Goal: Information Seeking & Learning: Learn about a topic

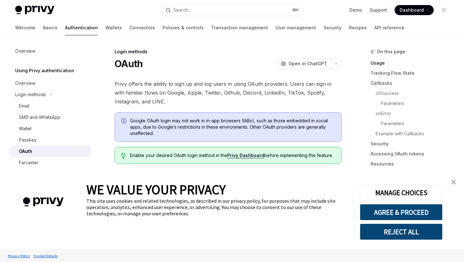
scroll to position [53, 0]
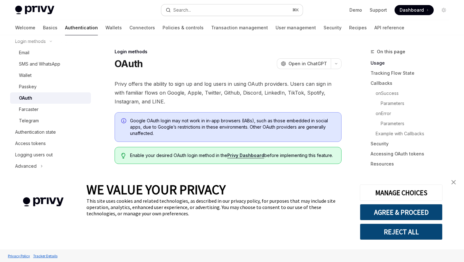
click at [196, 6] on button "Search... ⌘ K" at bounding box center [231, 9] width 141 height 11
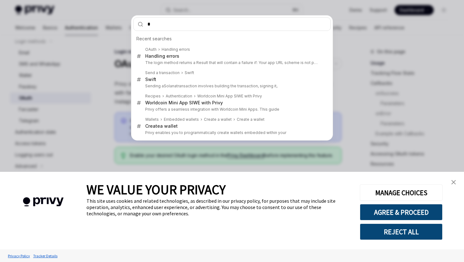
type input "**"
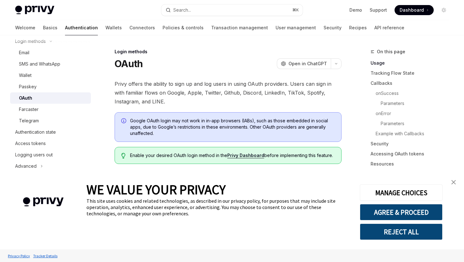
type textarea "*"
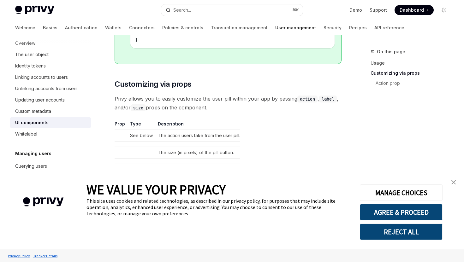
scroll to position [700, 0]
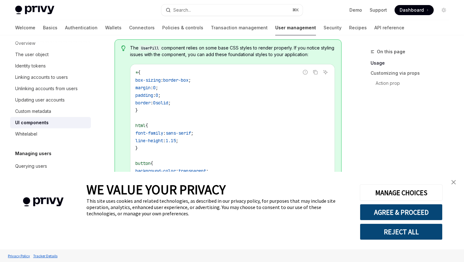
click at [455, 180] on img "close banner" at bounding box center [453, 182] width 4 height 4
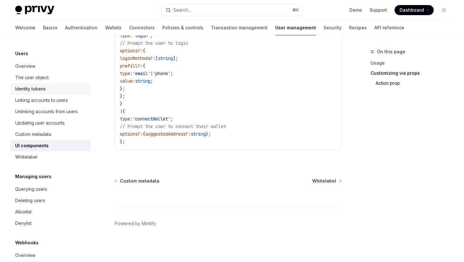
scroll to position [69, 0]
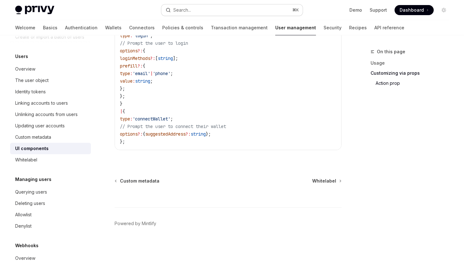
click at [211, 10] on button "Search... ⌘ K" at bounding box center [231, 9] width 141 height 11
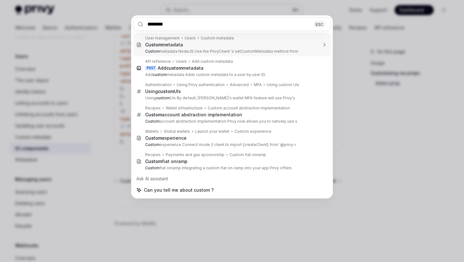
type input "*********"
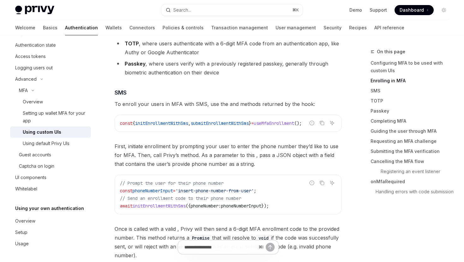
scroll to position [422, 0]
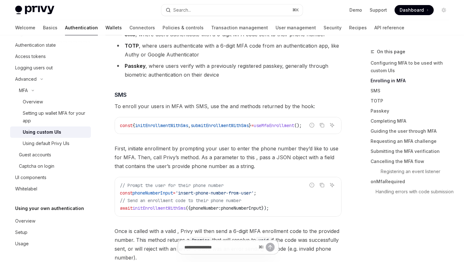
click at [105, 28] on link "Wallets" at bounding box center [113, 27] width 16 height 15
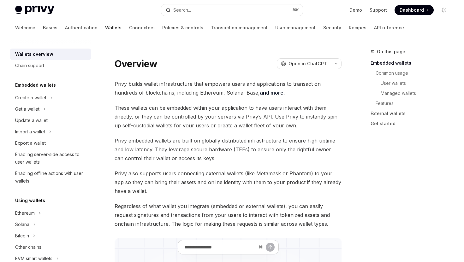
type textarea "*"
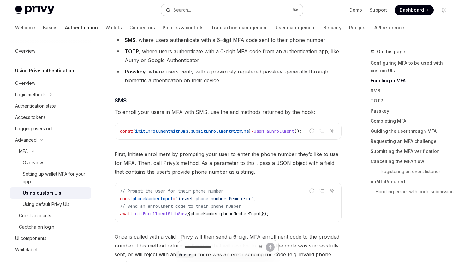
click at [185, 9] on div "Search..." at bounding box center [182, 10] width 18 height 8
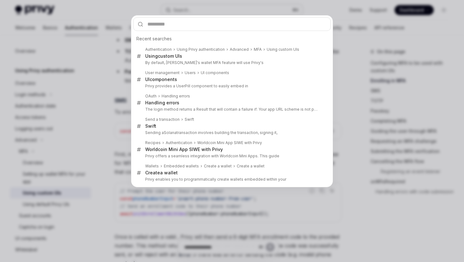
scroll to position [422, 0]
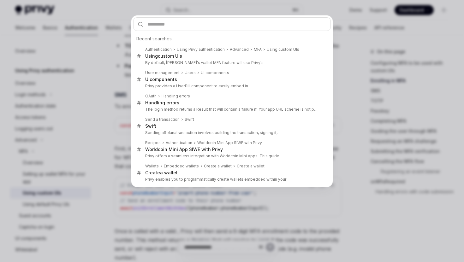
click at [206, 28] on input "text" at bounding box center [232, 24] width 198 height 14
type input "**"
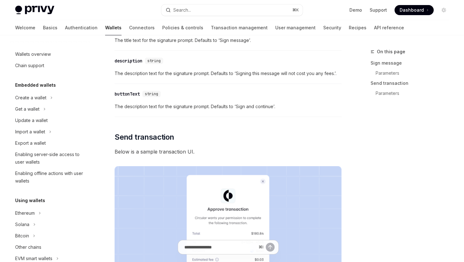
type textarea "*"
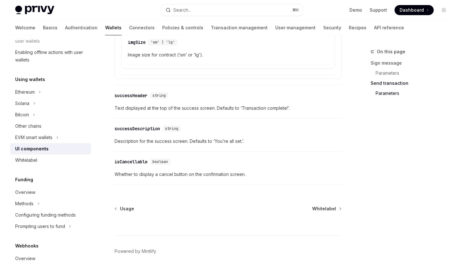
scroll to position [1137, 0]
